Goal: Information Seeking & Learning: Learn about a topic

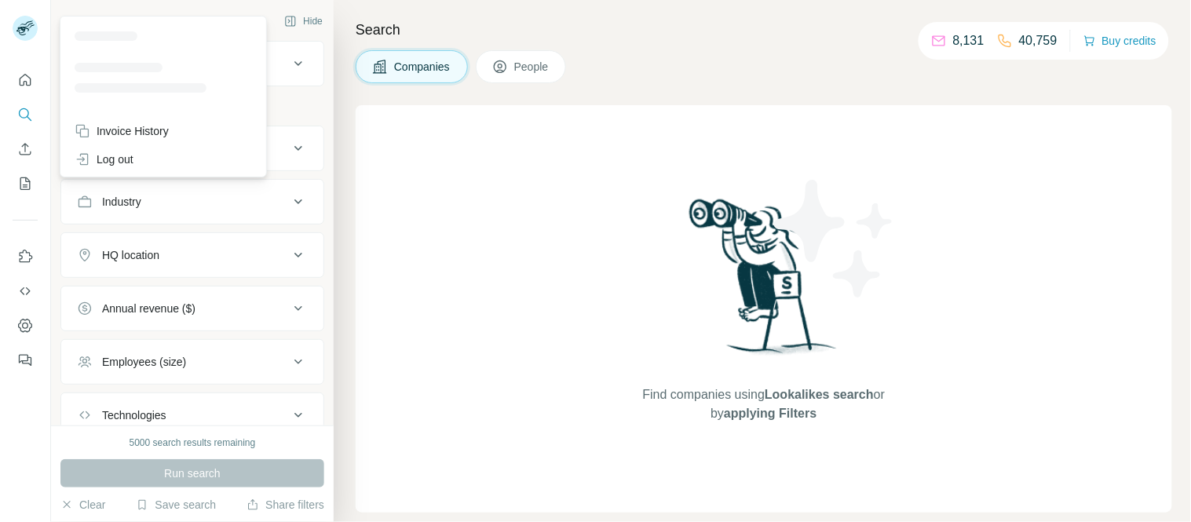
click at [25, 24] on rect at bounding box center [25, 28] width 25 height 25
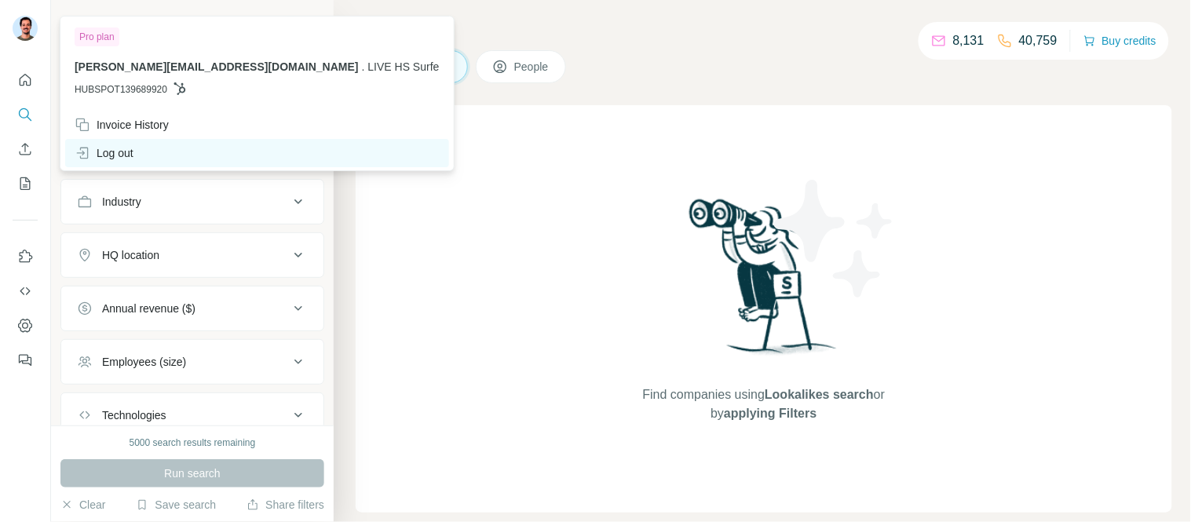
click at [131, 150] on div "Log out" at bounding box center [104, 153] width 59 height 16
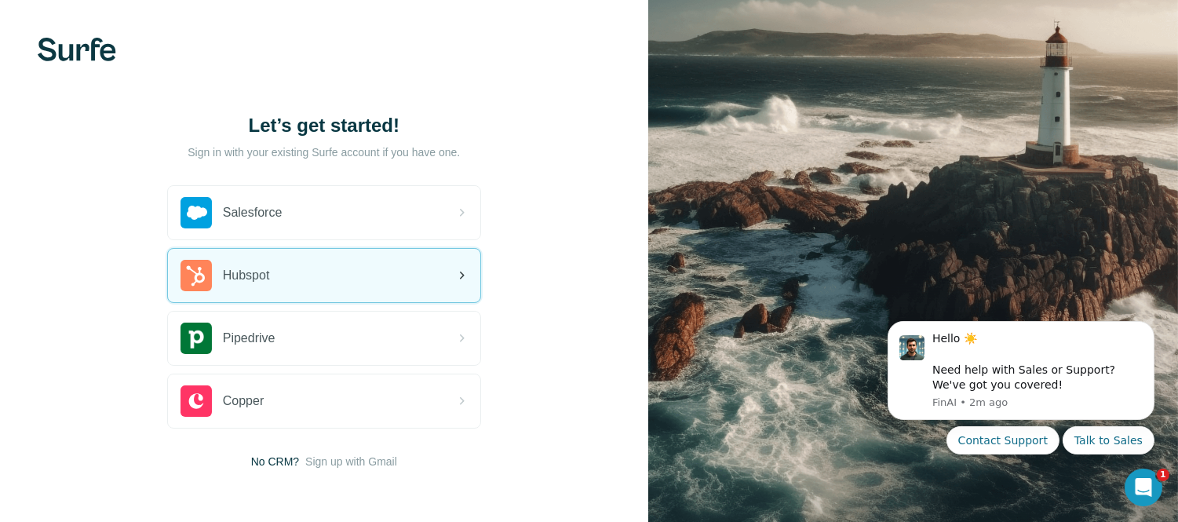
click at [295, 283] on div "Hubspot" at bounding box center [324, 275] width 312 height 53
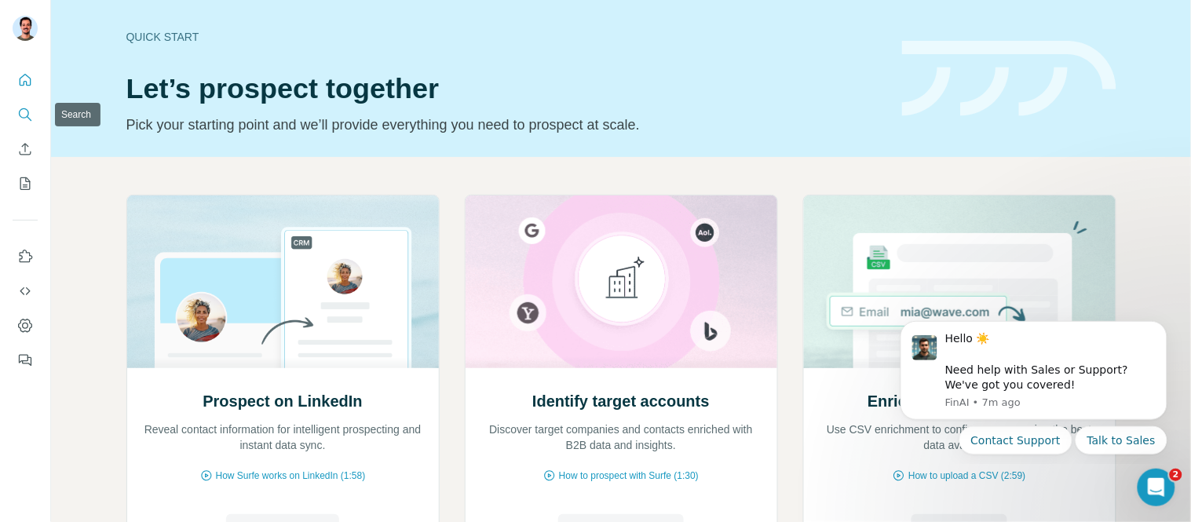
click at [24, 107] on icon "Search" at bounding box center [25, 115] width 16 height 16
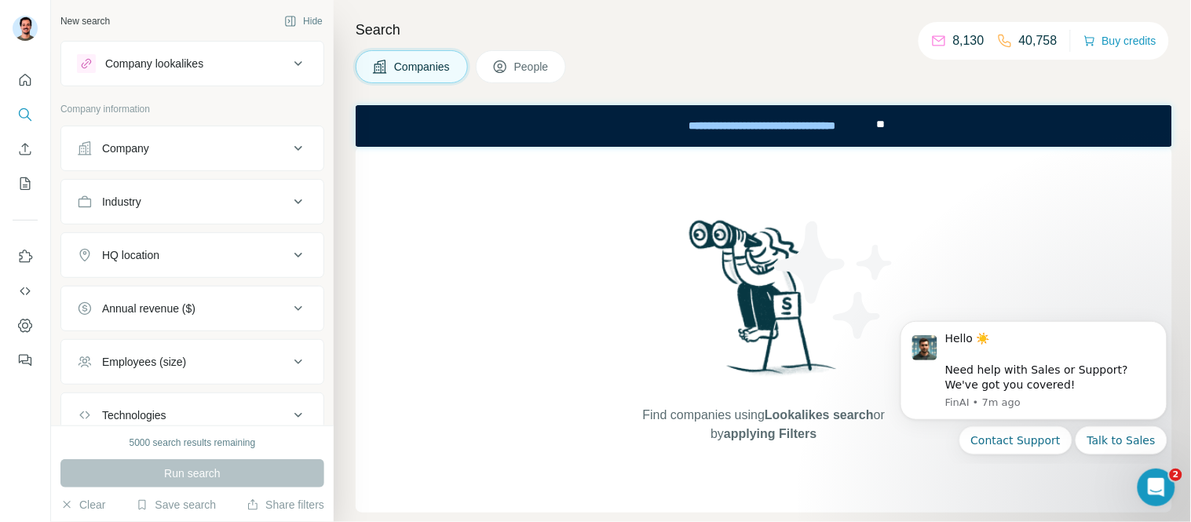
click at [163, 65] on div "Company lookalikes" at bounding box center [154, 64] width 98 height 16
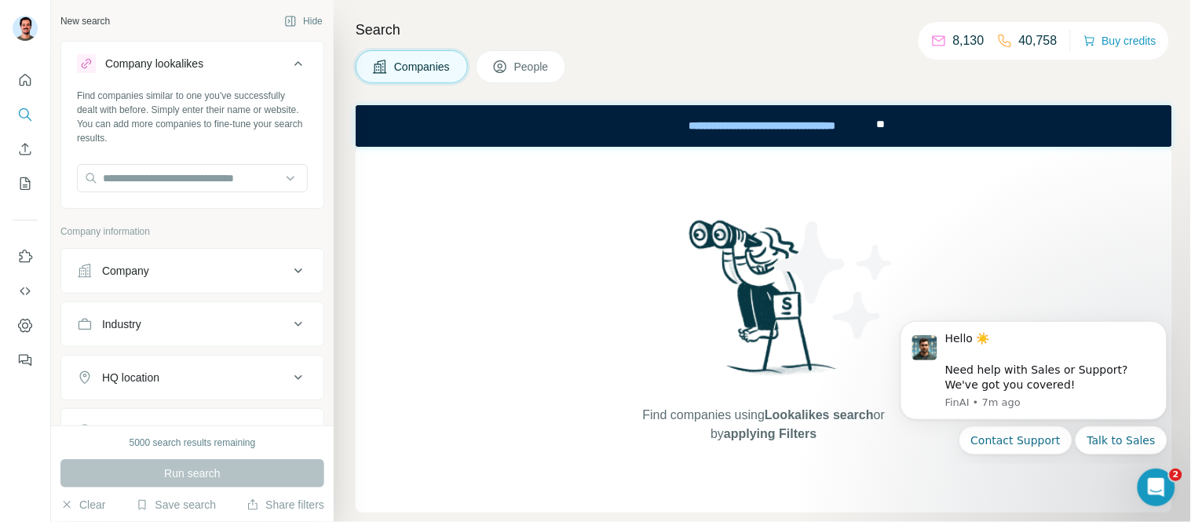
click at [149, 52] on button "Company lookalikes" at bounding box center [192, 67] width 262 height 44
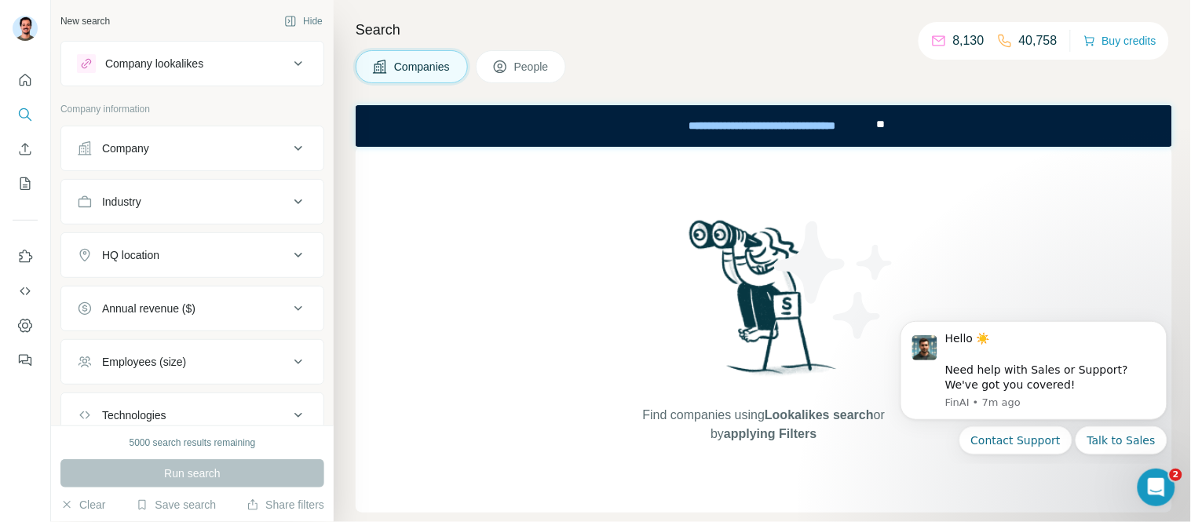
click at [184, 145] on div "Company" at bounding box center [183, 149] width 212 height 16
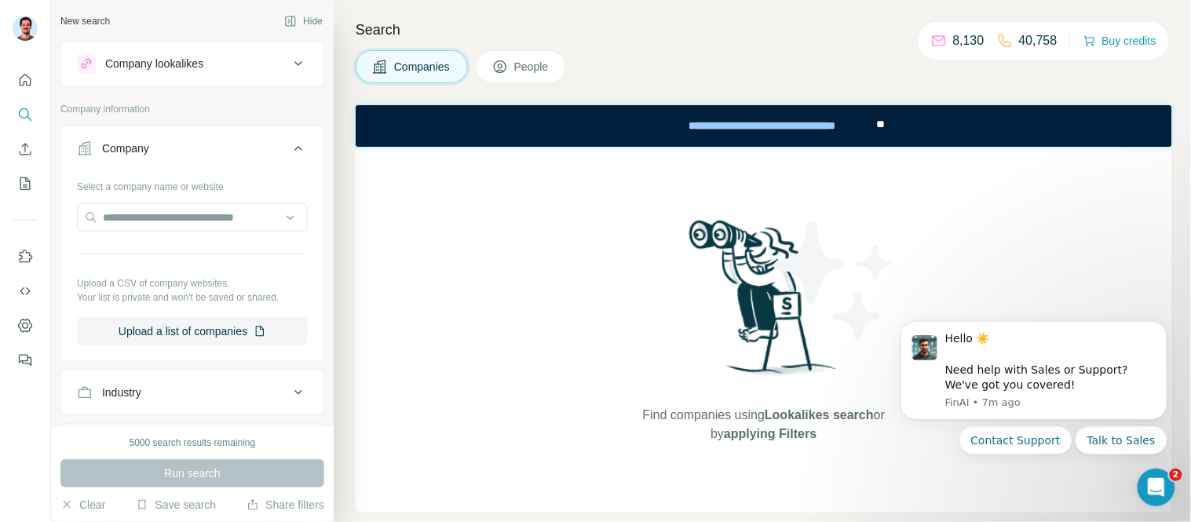
click at [139, 141] on div "Company" at bounding box center [125, 149] width 47 height 16
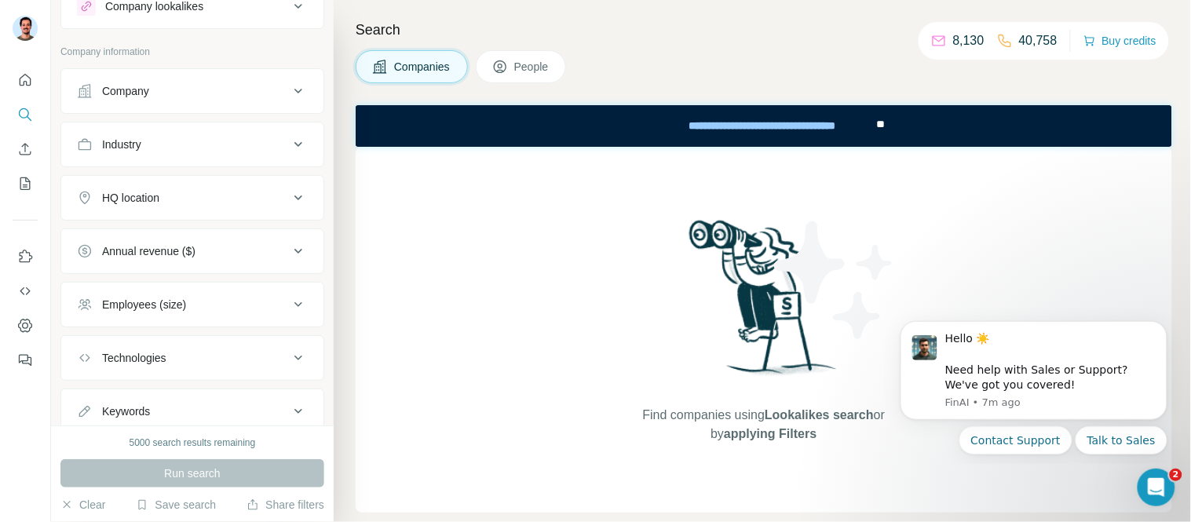
scroll to position [87, 0]
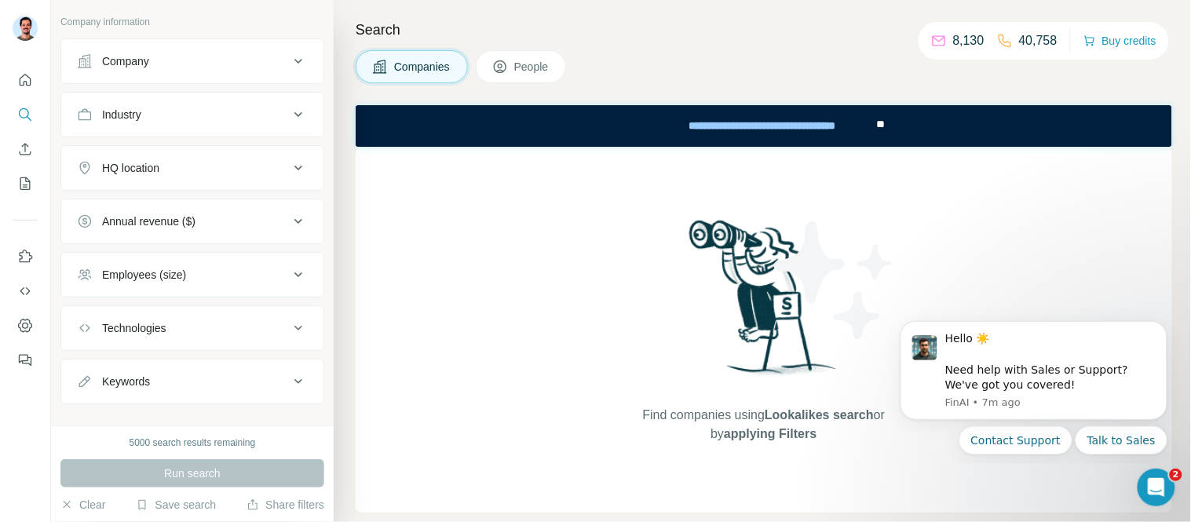
click at [165, 71] on button "Company" at bounding box center [192, 61] width 262 height 38
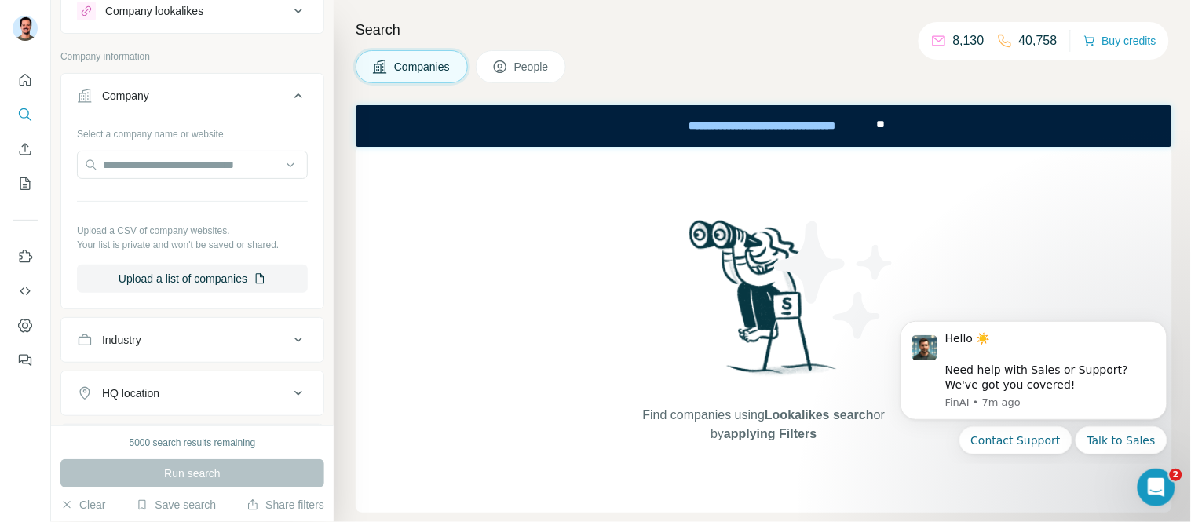
scroll to position [0, 0]
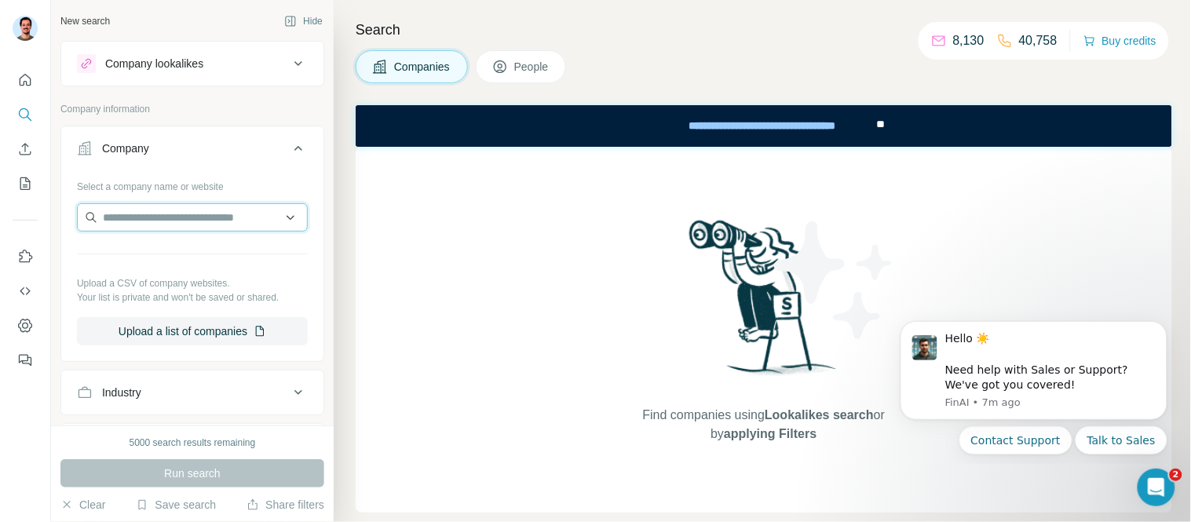
click at [146, 221] on input "text" at bounding box center [192, 217] width 231 height 28
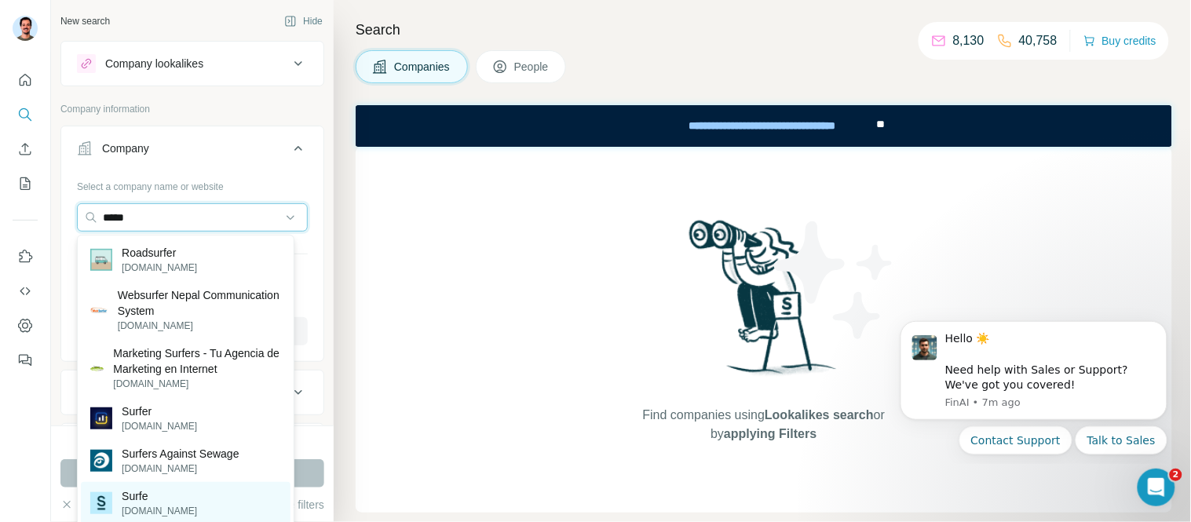
type input "*****"
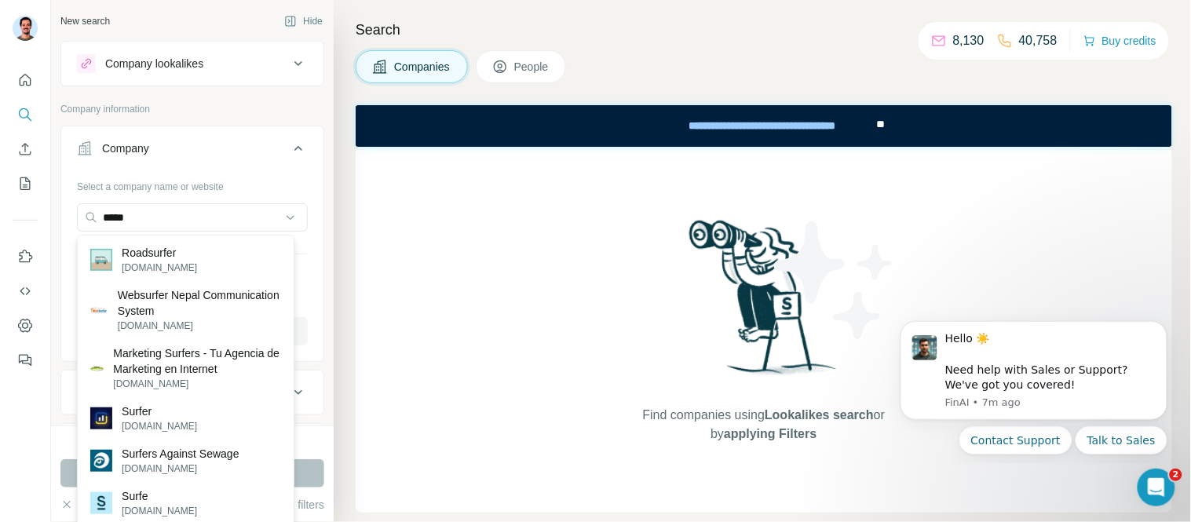
click at [147, 509] on p "[DOMAIN_NAME]" at bounding box center [159, 511] width 75 height 14
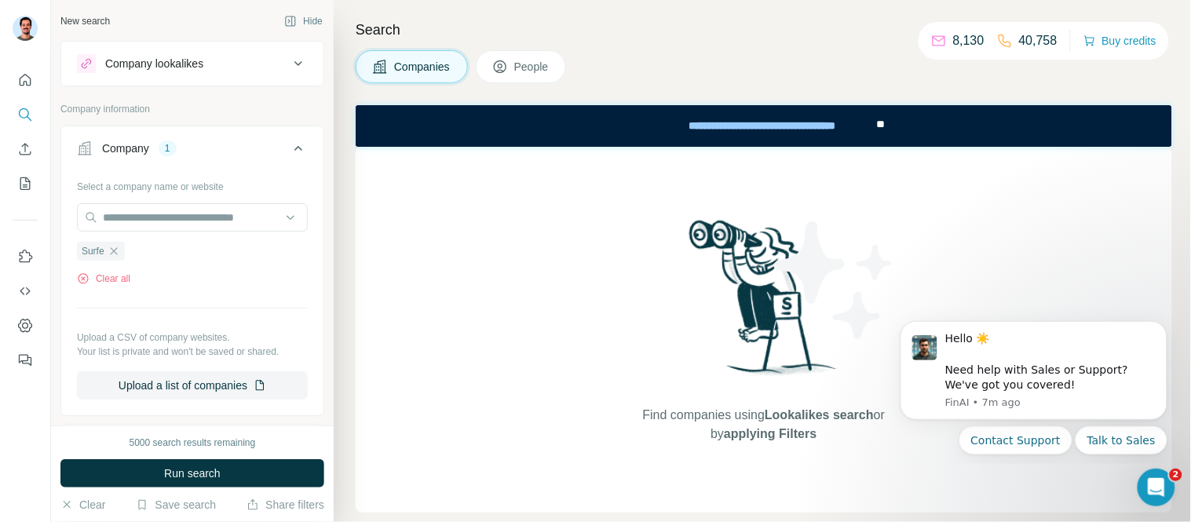
click at [707, 301] on img at bounding box center [763, 303] width 163 height 175
click at [236, 471] on button "Run search" at bounding box center [192, 473] width 264 height 28
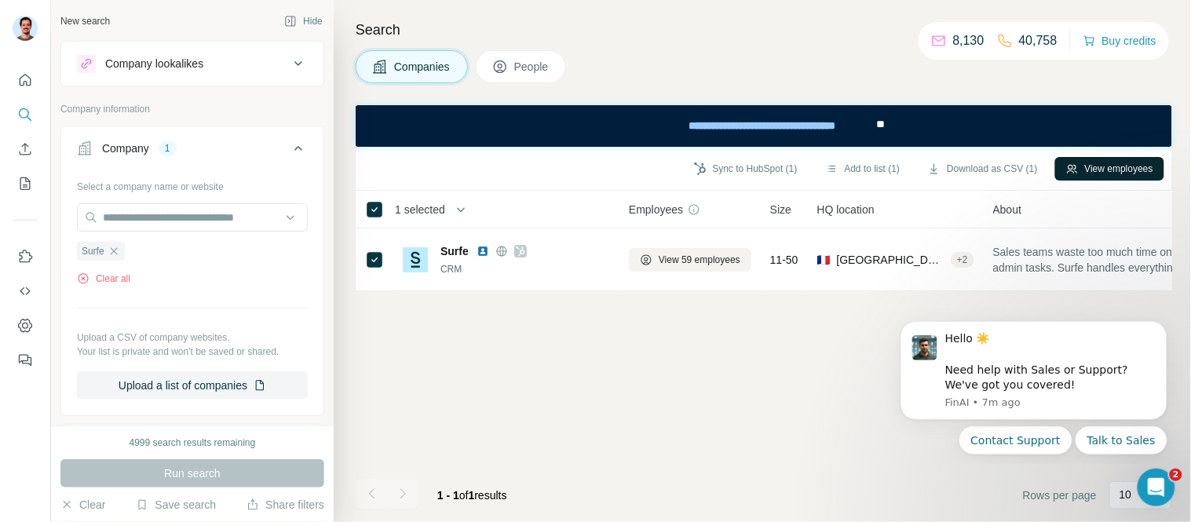
click at [1134, 167] on button "View employees" at bounding box center [1109, 169] width 109 height 24
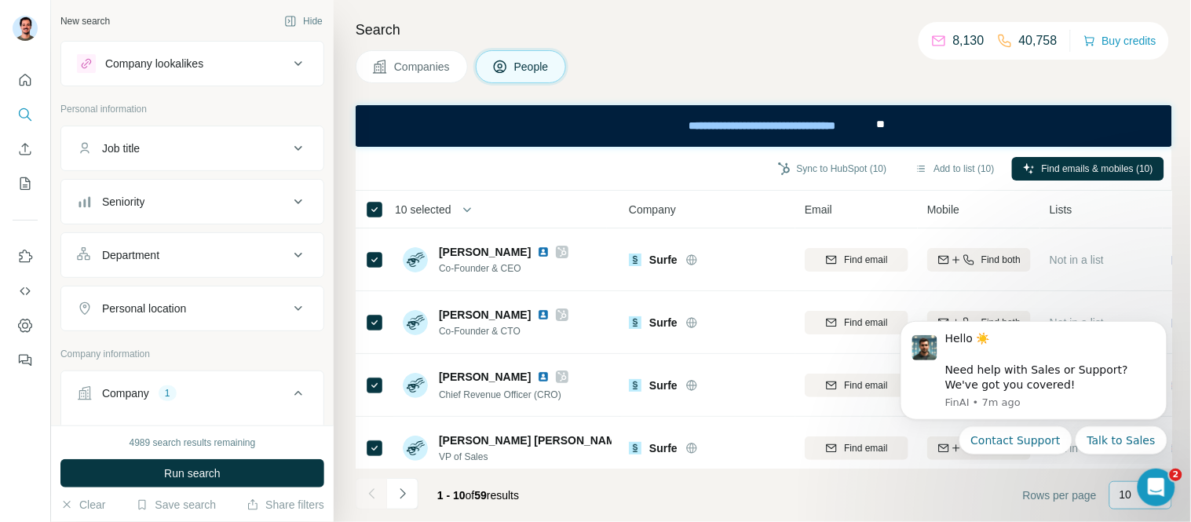
click at [1128, 500] on p "10" at bounding box center [1125, 495] width 13 height 16
click at [692, 507] on footer "1 - 10 of 59 results Rows per page 10" at bounding box center [764, 495] width 816 height 53
click at [20, 81] on icon "Quick start" at bounding box center [25, 80] width 16 height 16
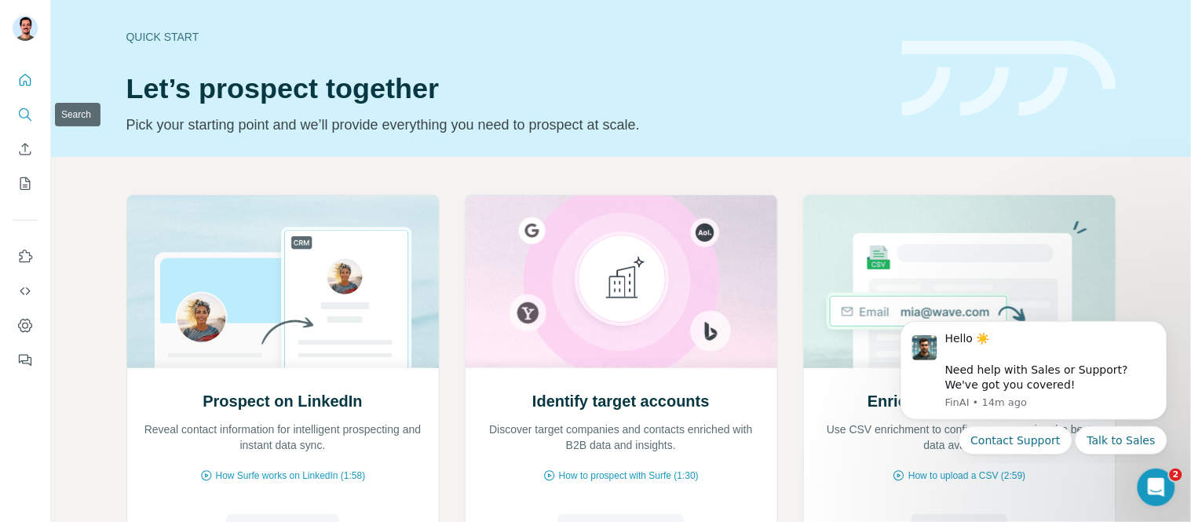
click at [28, 114] on icon "Search" at bounding box center [24, 113] width 10 height 10
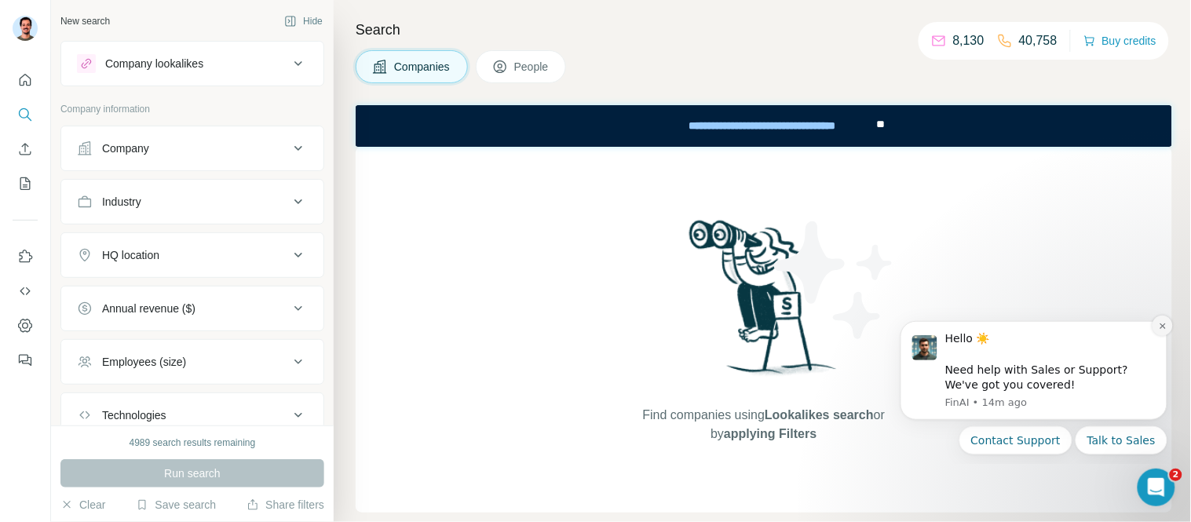
click at [1162, 329] on icon "Dismiss notification" at bounding box center [1162, 325] width 9 height 9
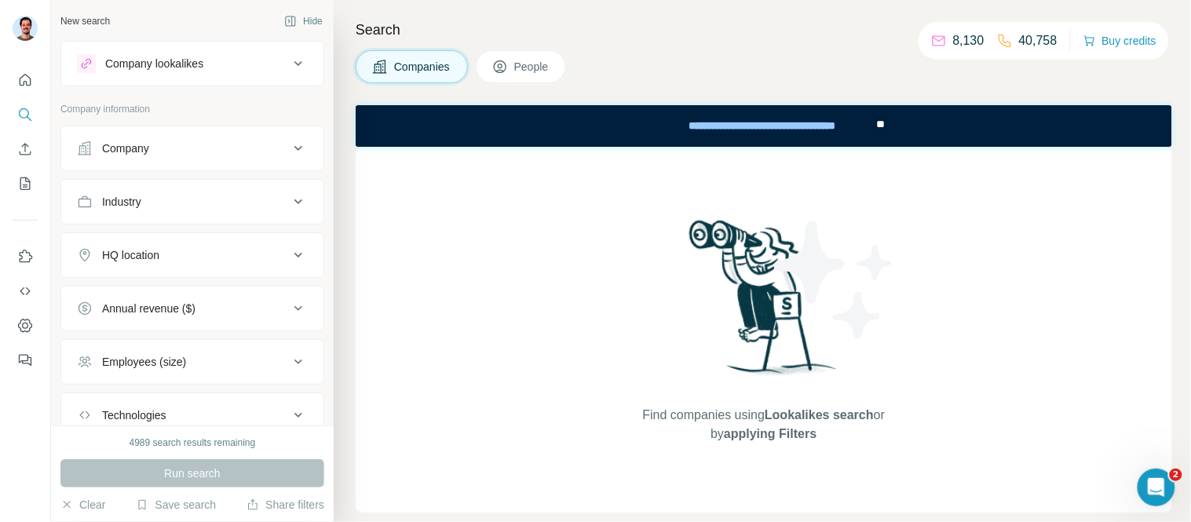
drag, startPoint x: 124, startPoint y: 137, endPoint x: 187, endPoint y: 149, distance: 63.9
click at [124, 138] on button "Company" at bounding box center [192, 149] width 262 height 38
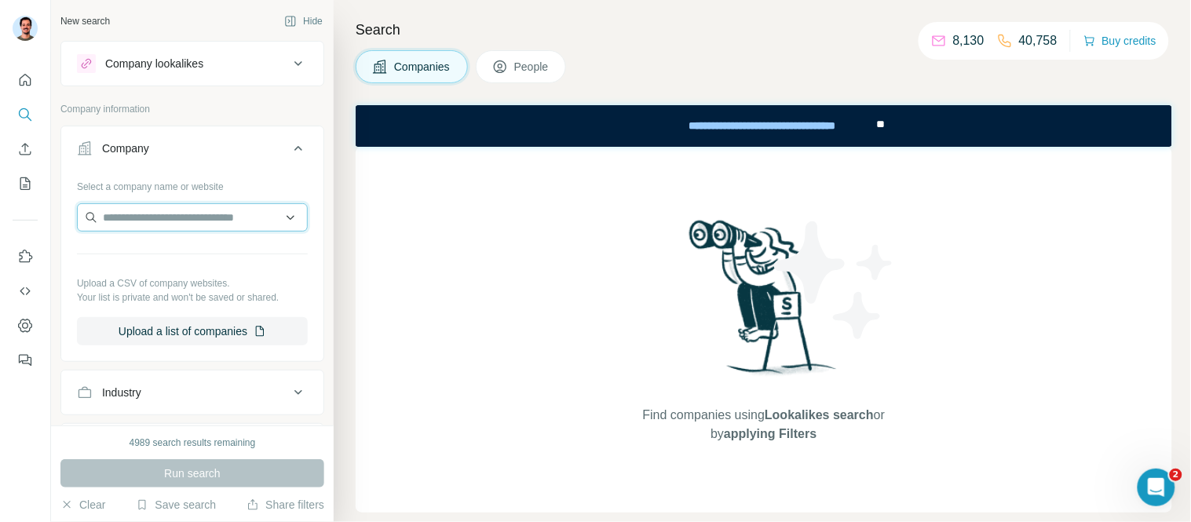
click at [165, 213] on input "text" at bounding box center [192, 217] width 231 height 28
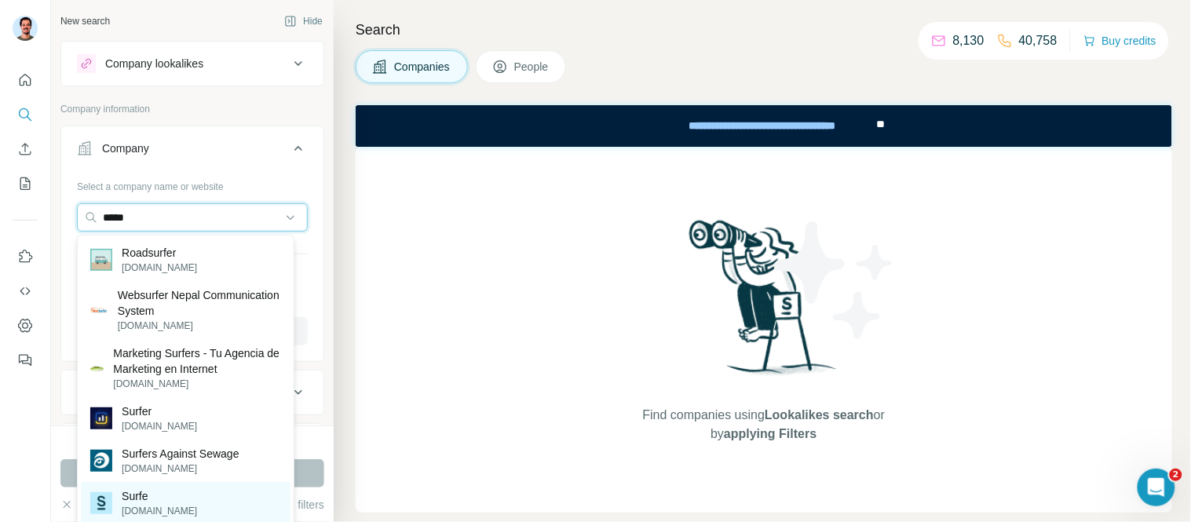
type input "*****"
click at [120, 499] on div "Surfe [DOMAIN_NAME]" at bounding box center [143, 503] width 107 height 30
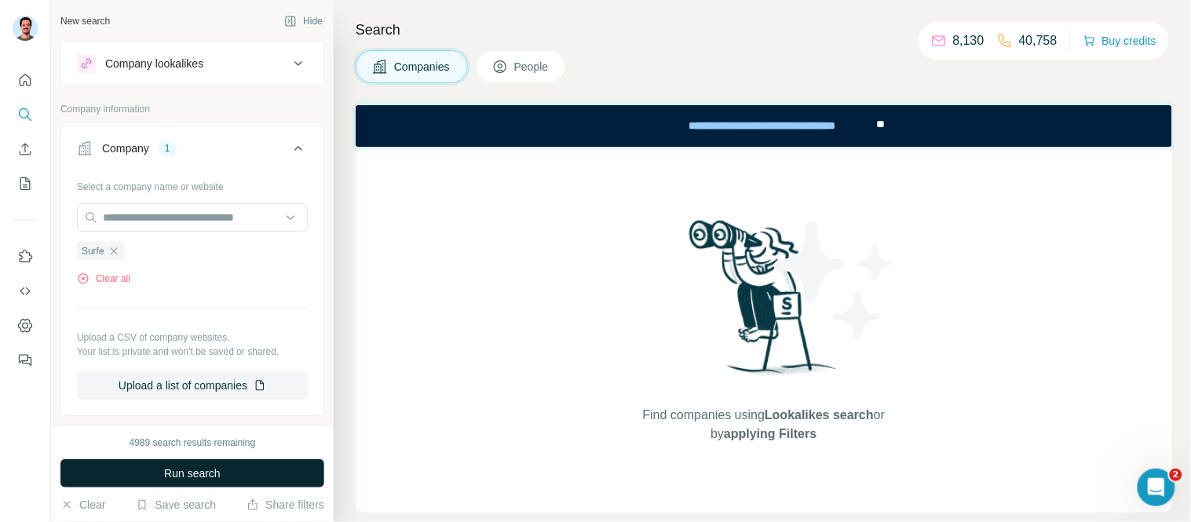
click at [190, 474] on span "Run search" at bounding box center [192, 474] width 57 height 16
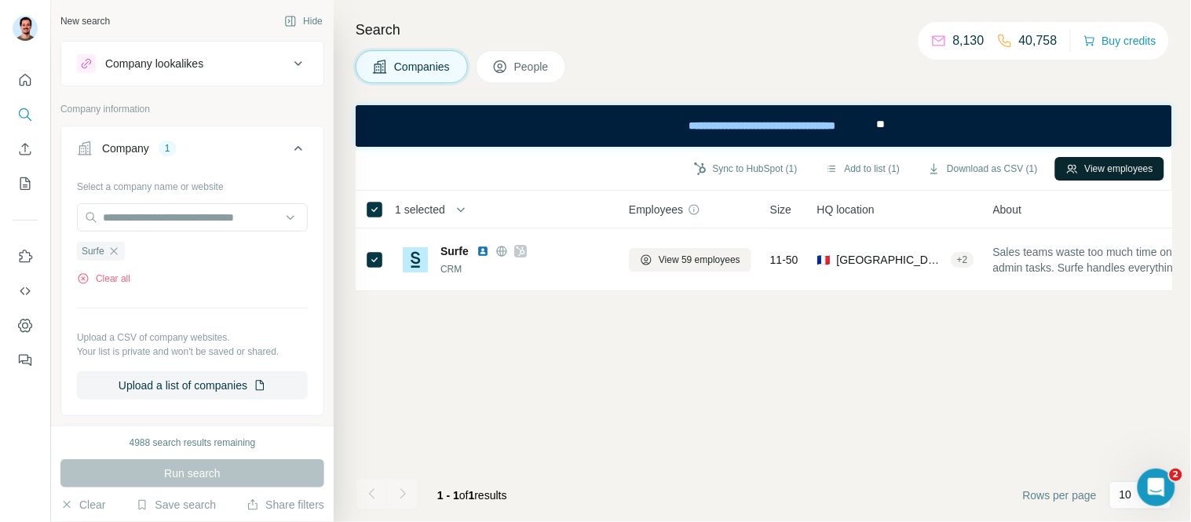
click at [1127, 168] on button "View employees" at bounding box center [1109, 169] width 109 height 24
